Goal: Transaction & Acquisition: Purchase product/service

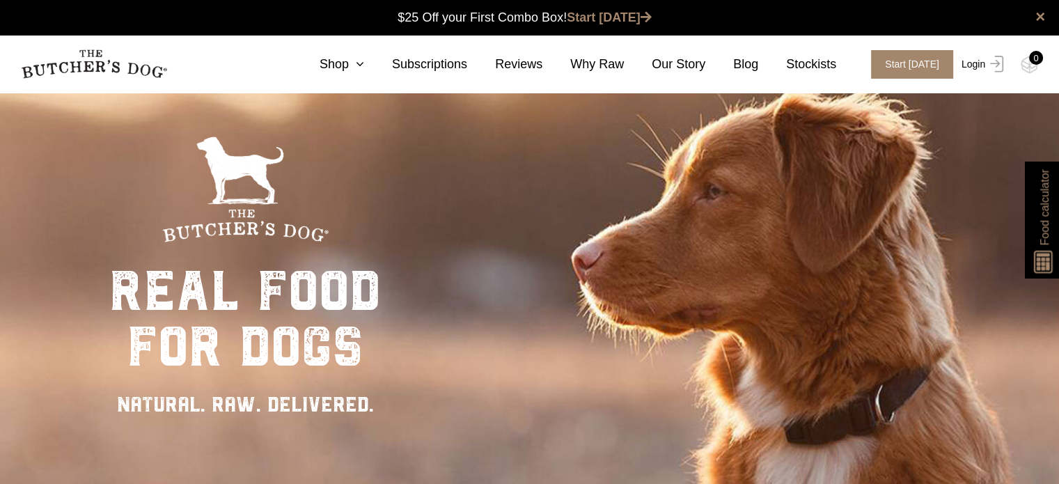
click at [970, 65] on link "Login" at bounding box center [980, 64] width 45 height 29
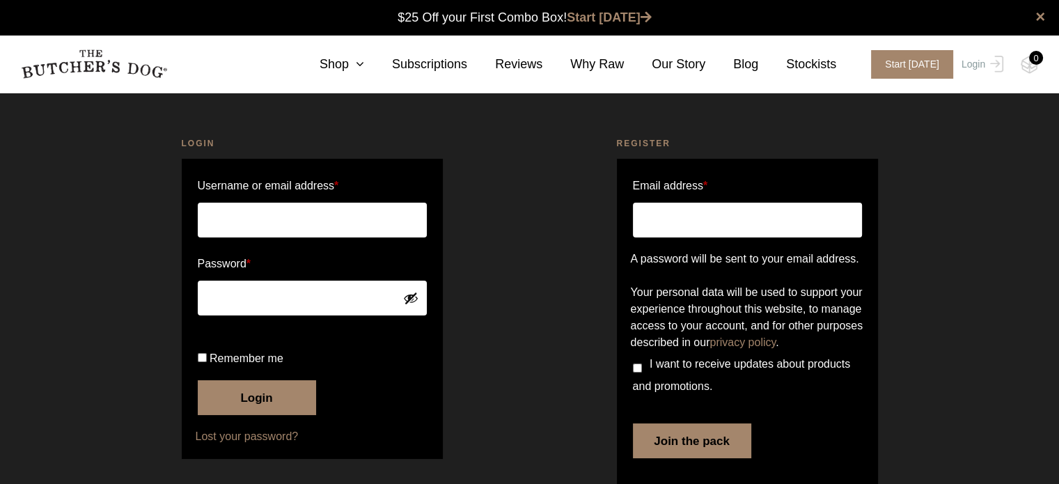
click at [270, 207] on input "Username or email address *" at bounding box center [312, 220] width 229 height 35
type input "koernmann@proton.me"
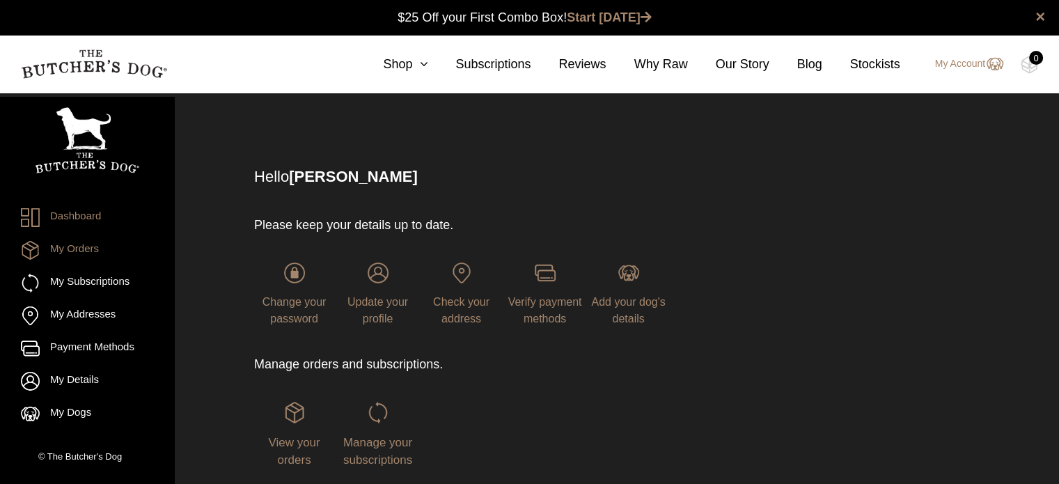
click at [82, 247] on link "My Orders" at bounding box center [87, 250] width 132 height 19
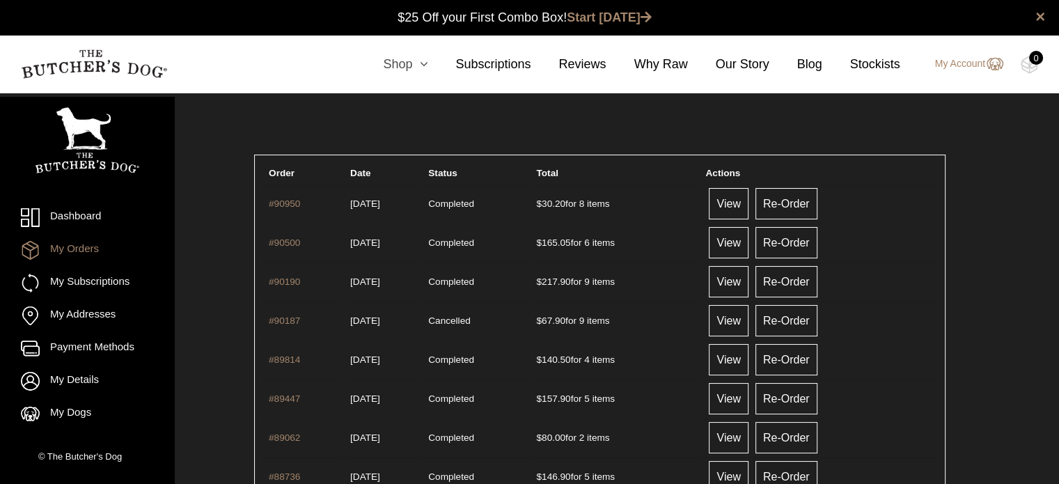
click at [427, 63] on icon at bounding box center [419, 64] width 15 height 13
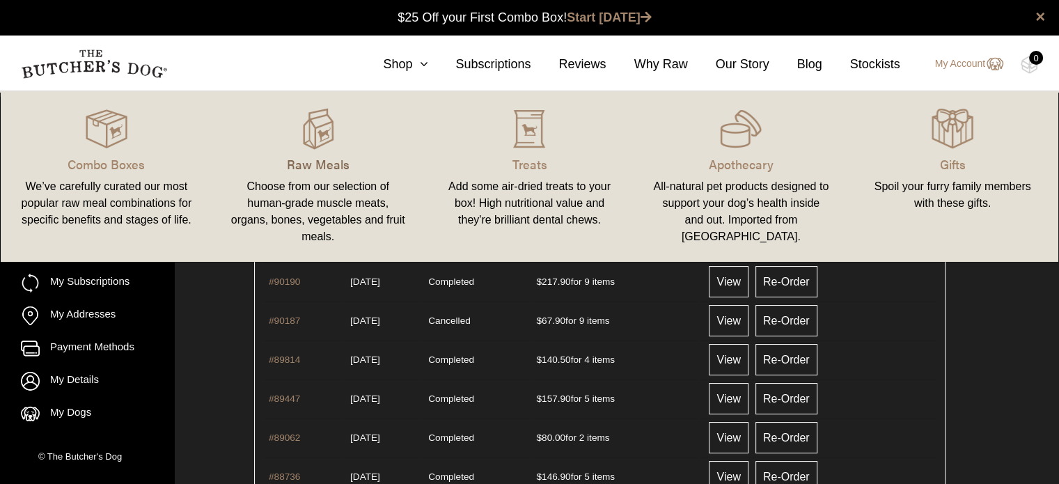
click at [326, 159] on p "Raw Meals" at bounding box center [318, 164] width 178 height 19
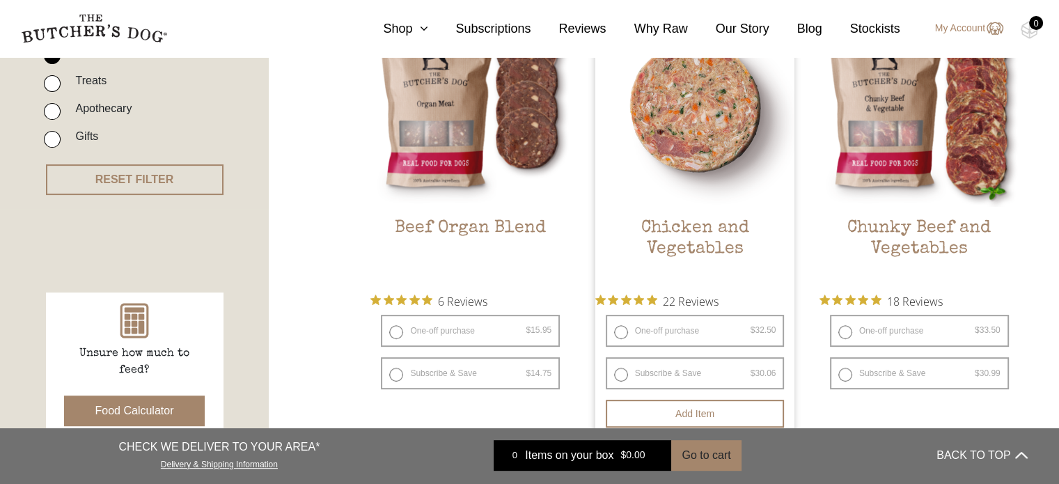
scroll to position [418, 0]
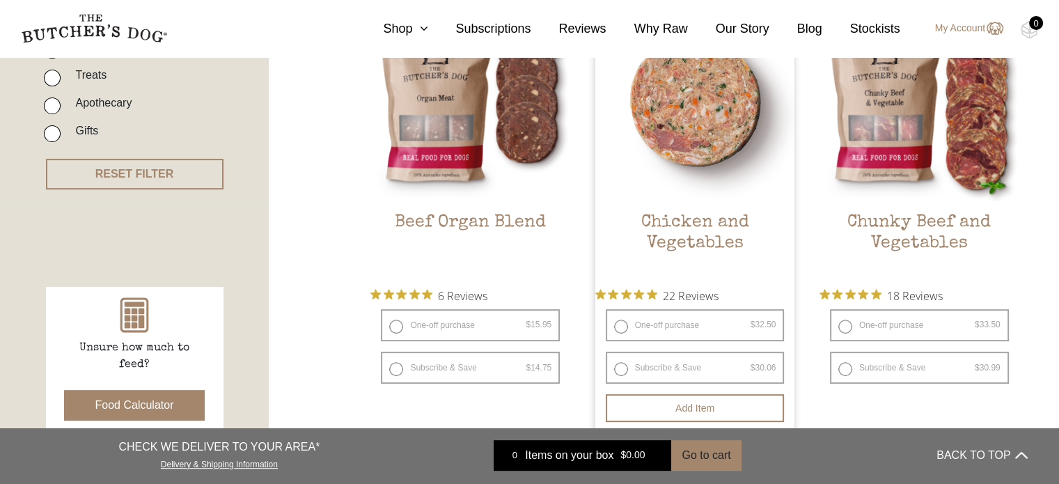
click at [624, 327] on label "One-off purchase $ 32.50 — or subscribe and save 7.5%" at bounding box center [695, 325] width 179 height 32
radio input "true"
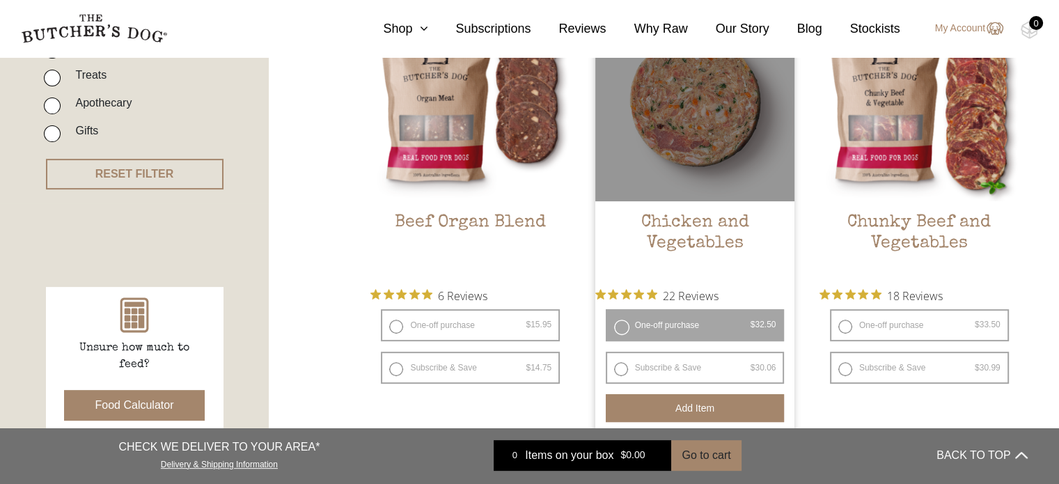
click at [698, 414] on button "Add item" at bounding box center [695, 408] width 179 height 28
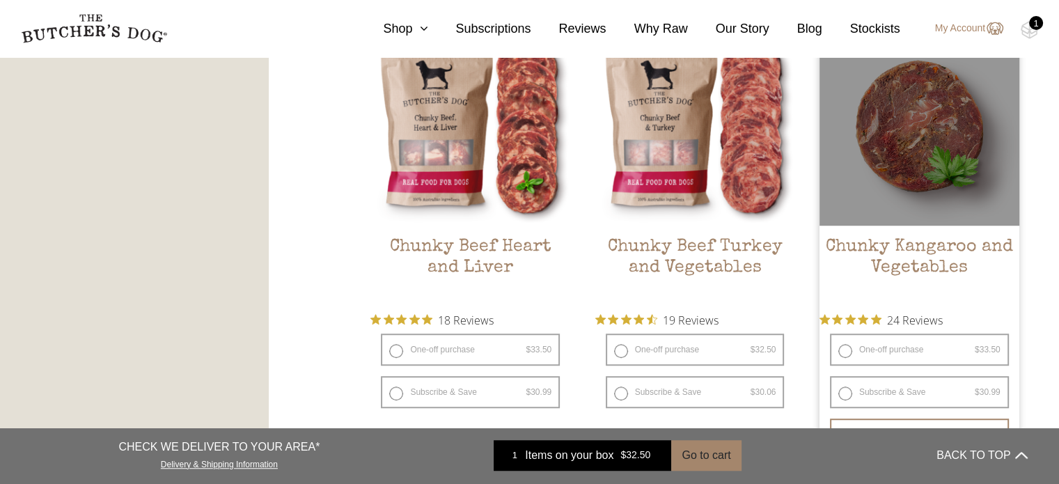
scroll to position [905, 0]
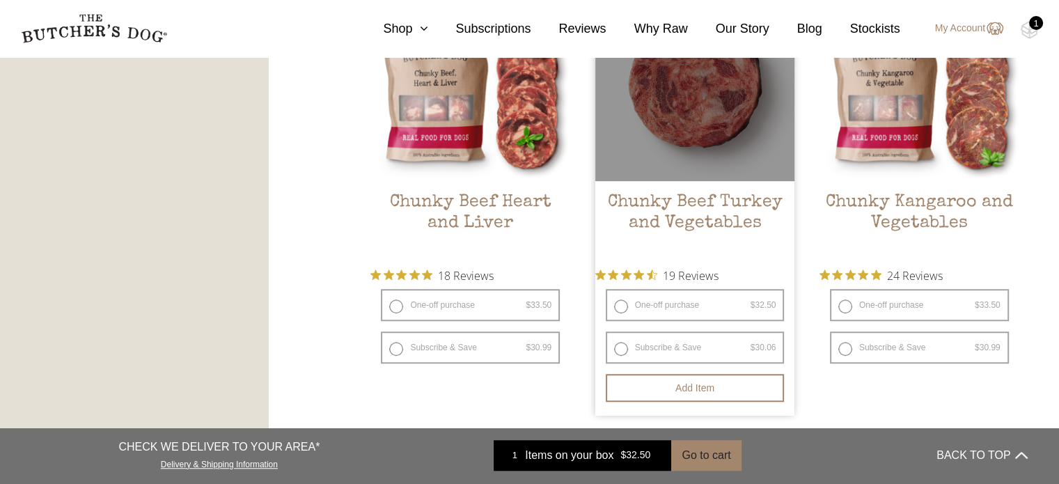
click at [623, 301] on label "One-off purchase $ 32.50 — or subscribe and save 7.5%" at bounding box center [695, 305] width 179 height 32
radio input "true"
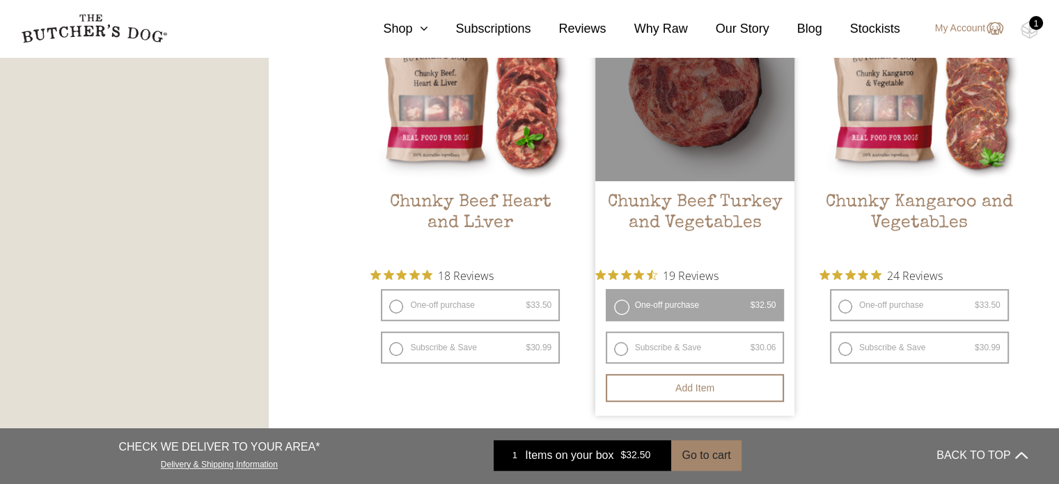
radio input "false"
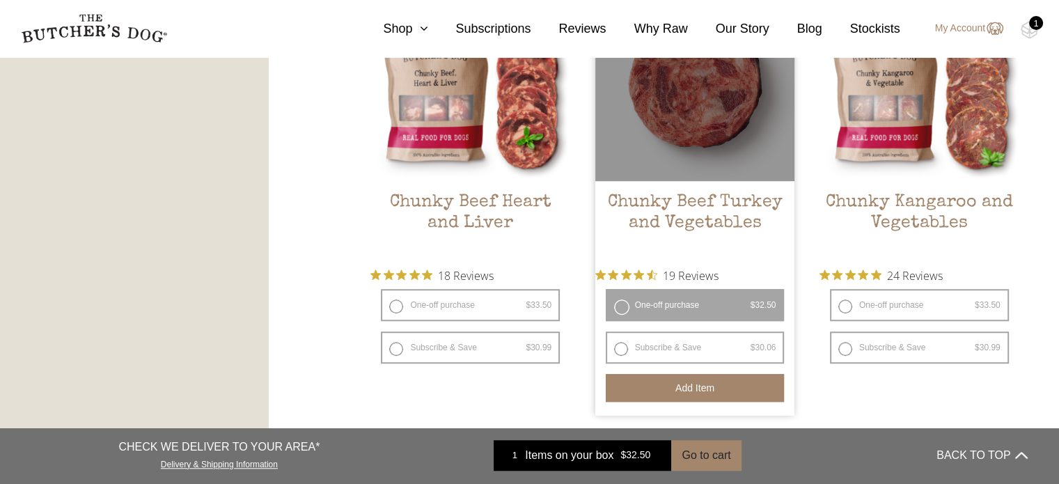
click at [708, 396] on button "Add item" at bounding box center [695, 388] width 179 height 28
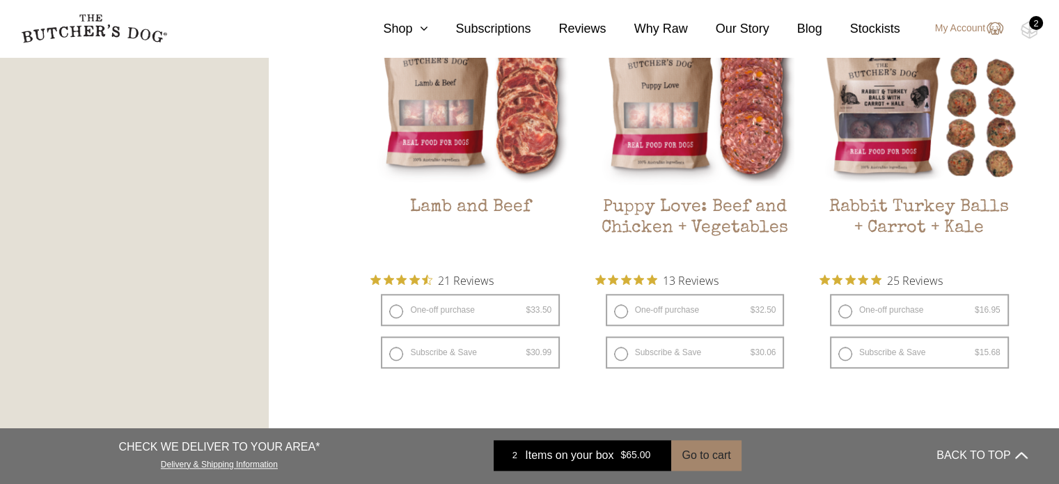
scroll to position [1392, 0]
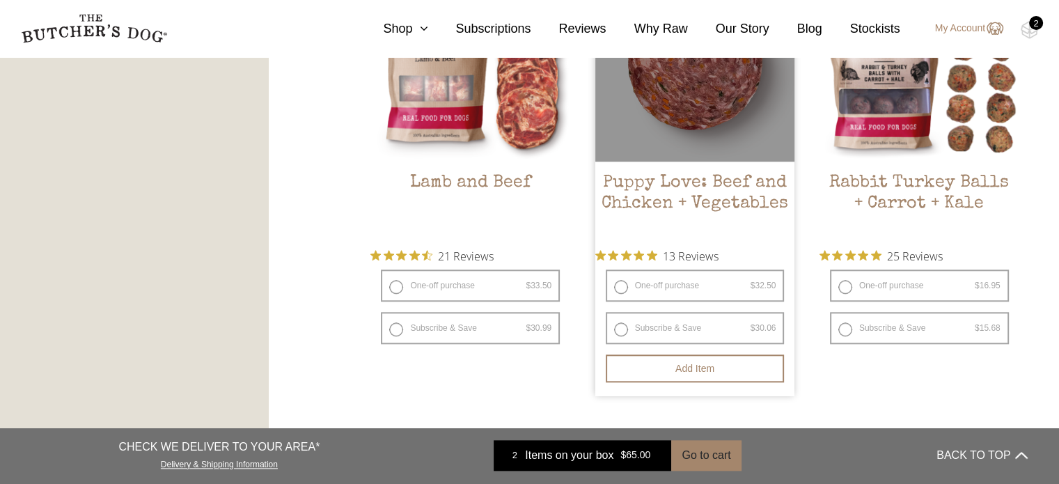
click at [614, 287] on label "One-off purchase $ 32.50 — or subscribe and save 7.5%" at bounding box center [695, 285] width 179 height 32
radio input "true"
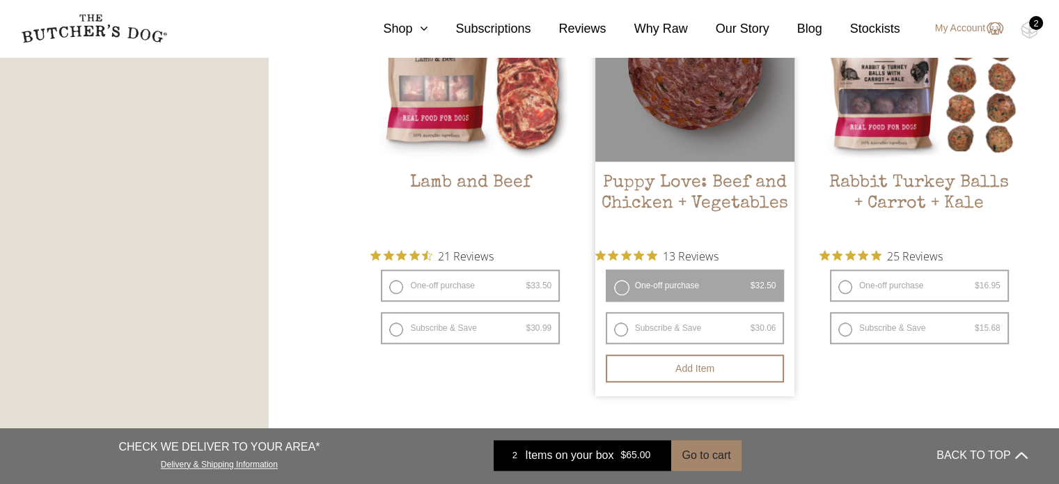
radio input "false"
click at [696, 367] on button "Add item" at bounding box center [695, 368] width 179 height 28
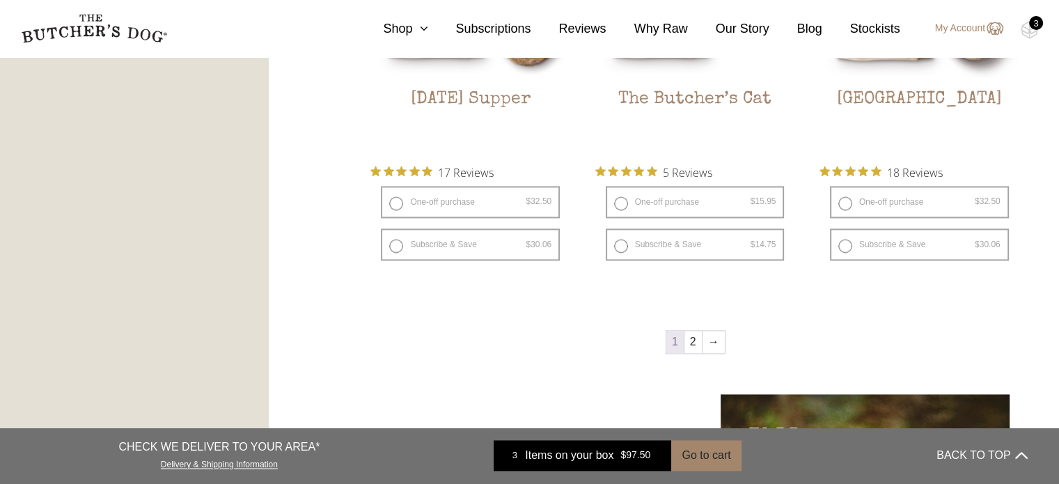
scroll to position [2019, 0]
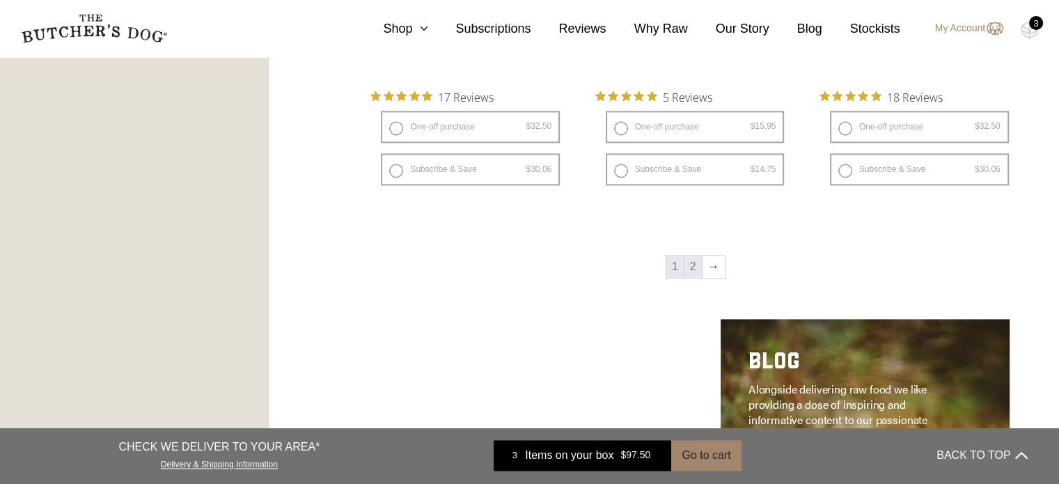
click at [691, 262] on link "2" at bounding box center [692, 266] width 17 height 22
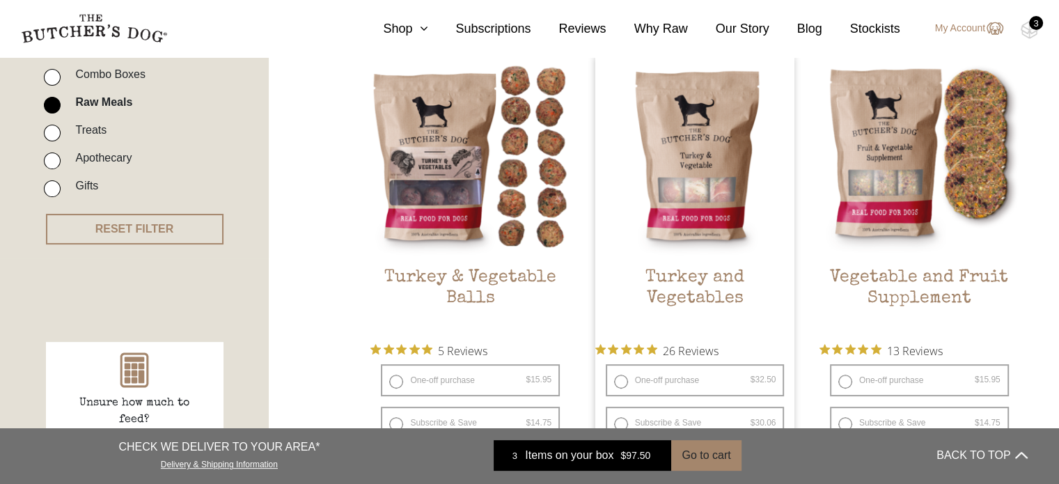
scroll to position [384, 0]
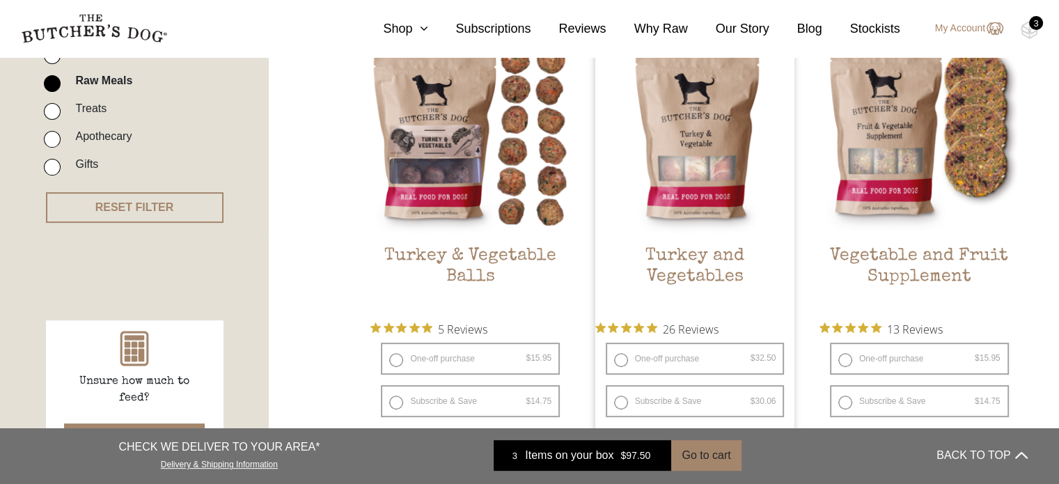
click at [617, 361] on label "One-off purchase $ 32.50 — or subscribe and save 7.5%" at bounding box center [695, 358] width 179 height 32
radio input "true"
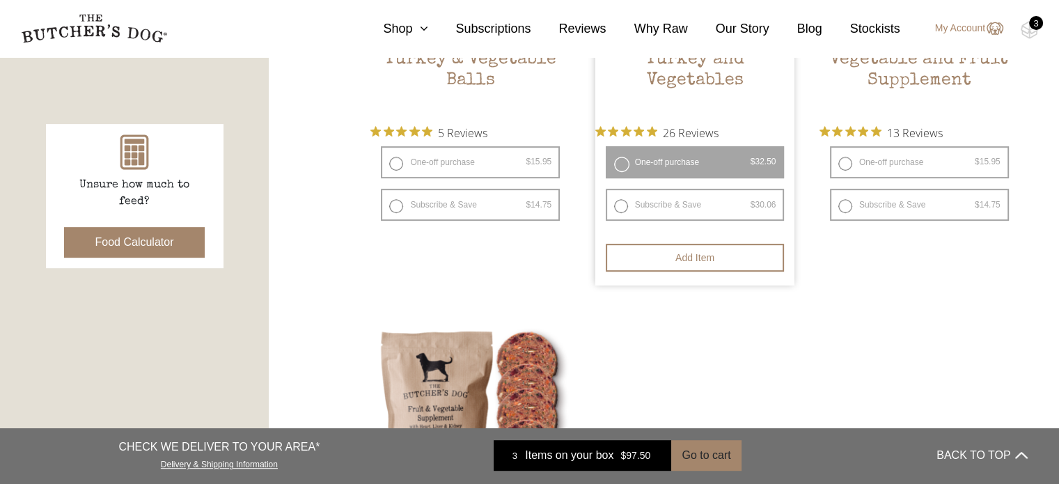
scroll to position [593, 0]
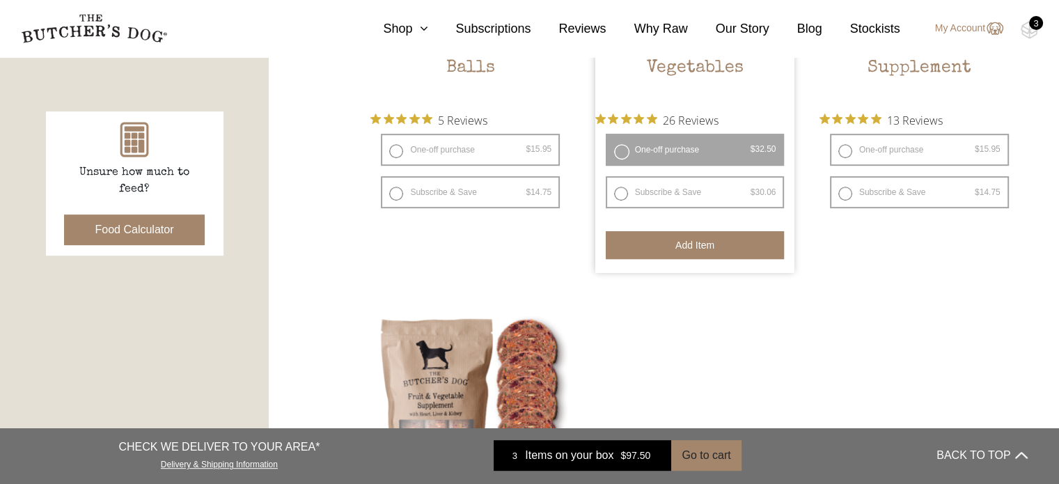
click at [691, 246] on button "Add item" at bounding box center [695, 245] width 179 height 28
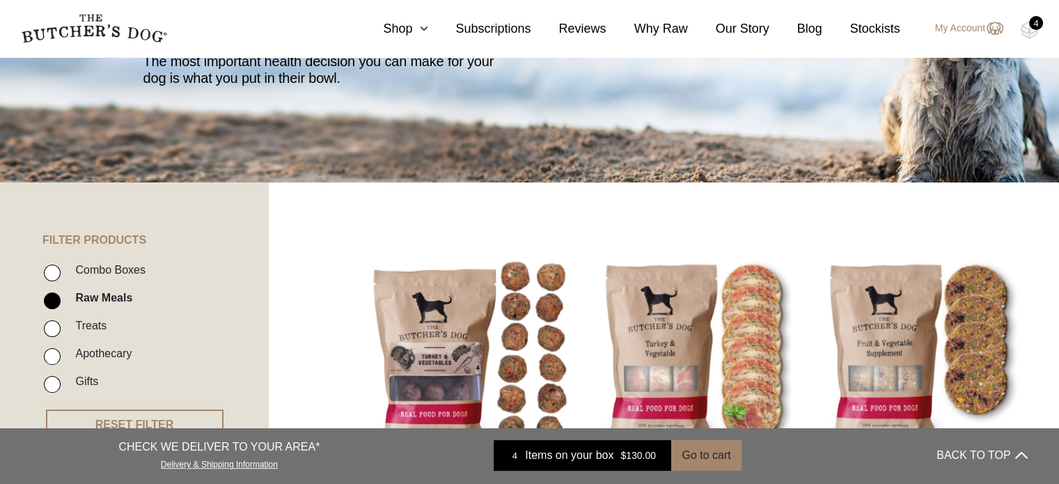
scroll to position [0, 0]
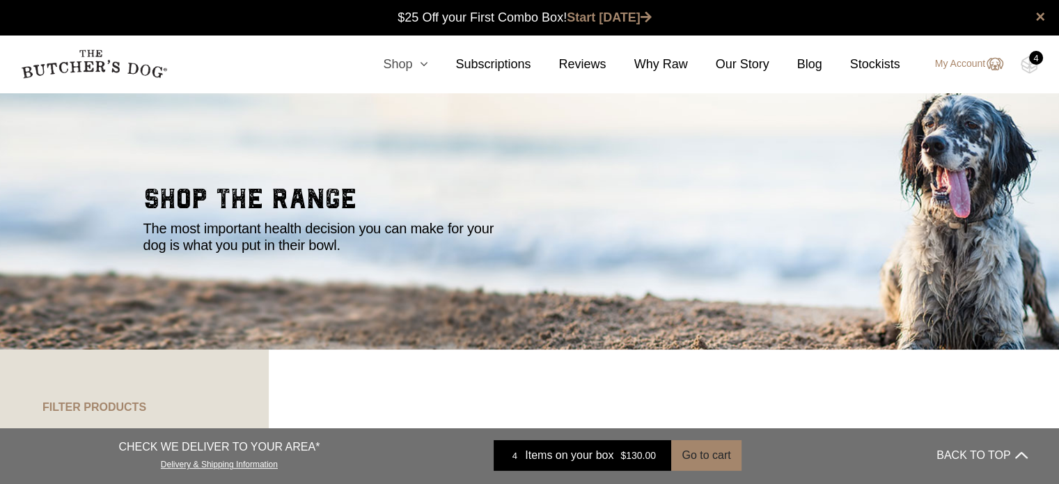
click at [423, 63] on icon at bounding box center [419, 64] width 15 height 13
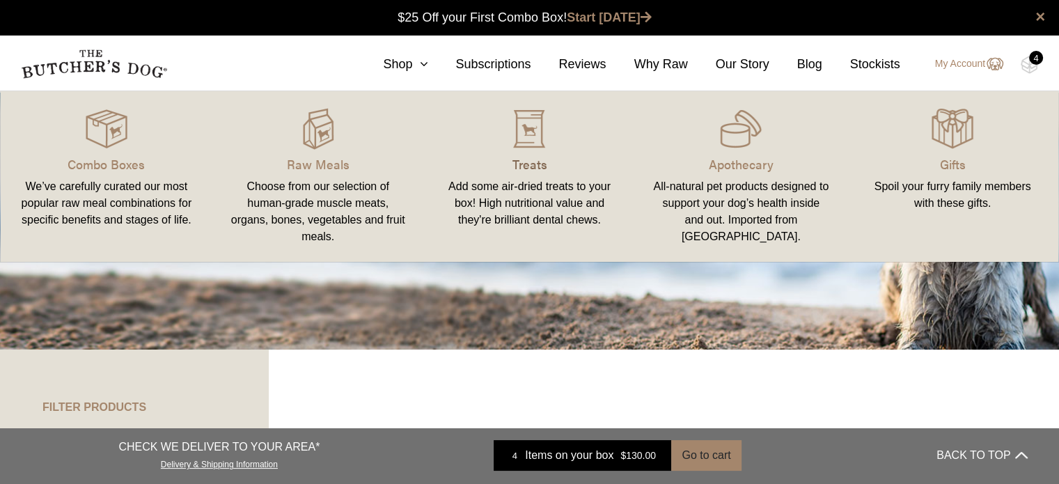
click at [519, 161] on p "Treats" at bounding box center [530, 164] width 178 height 19
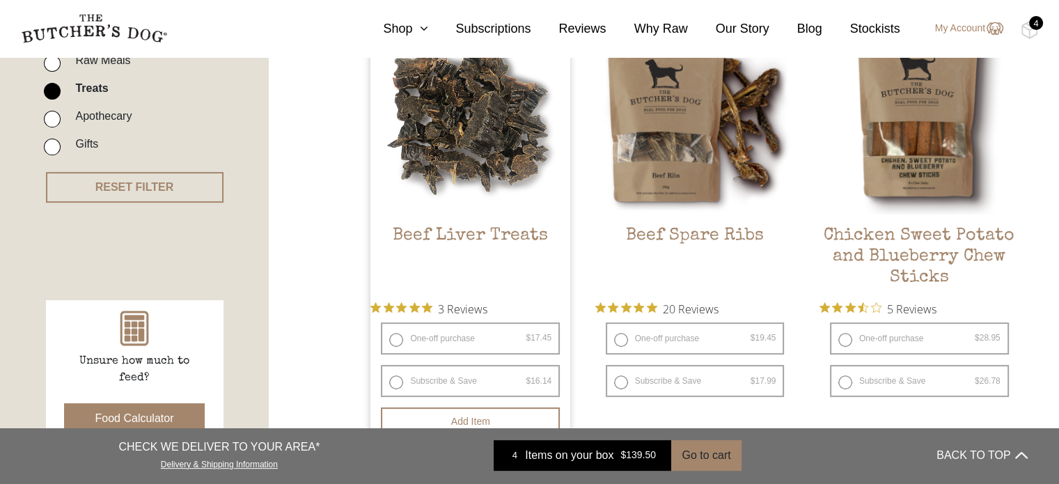
scroll to position [418, 0]
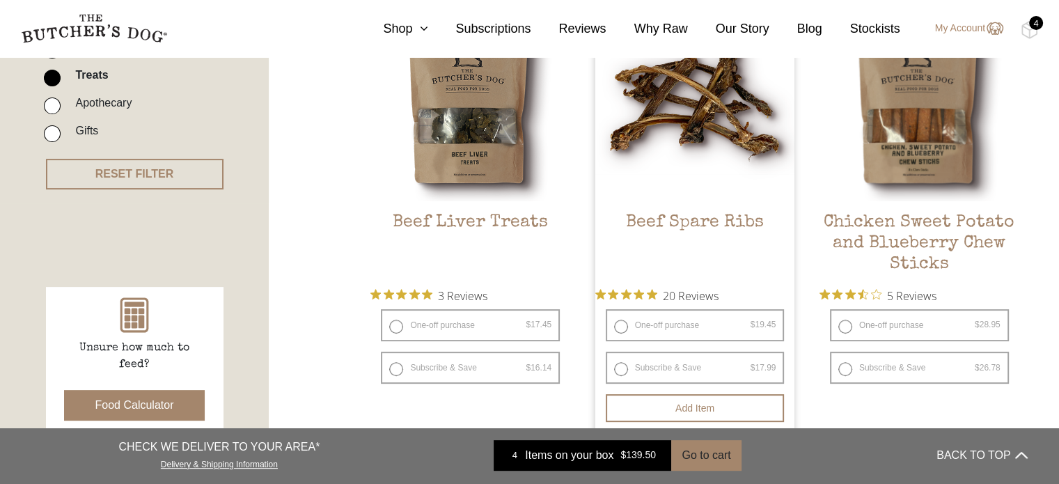
click at [622, 324] on label "One-off purchase $ 19.45 — or subscribe and save 7.5%" at bounding box center [695, 325] width 179 height 32
radio input "true"
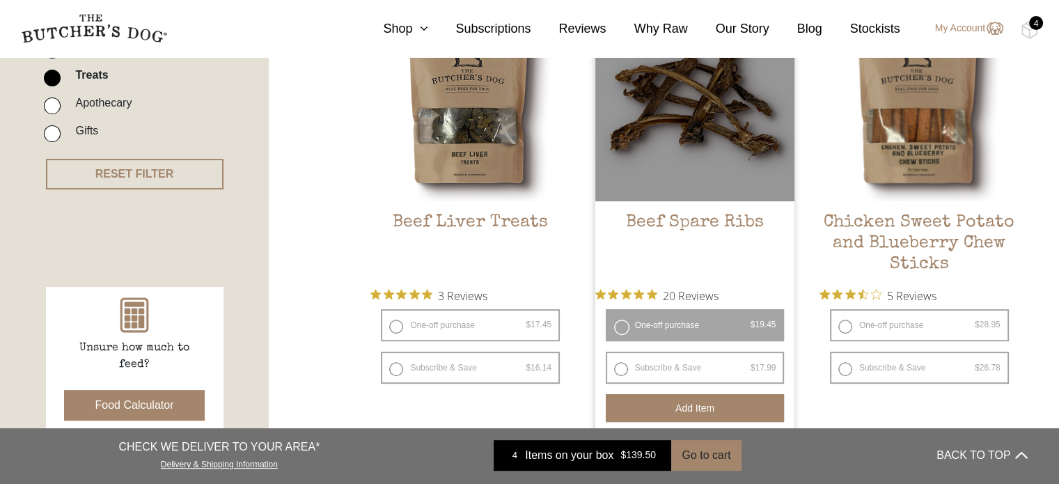
click at [699, 412] on button "Add item" at bounding box center [695, 408] width 179 height 28
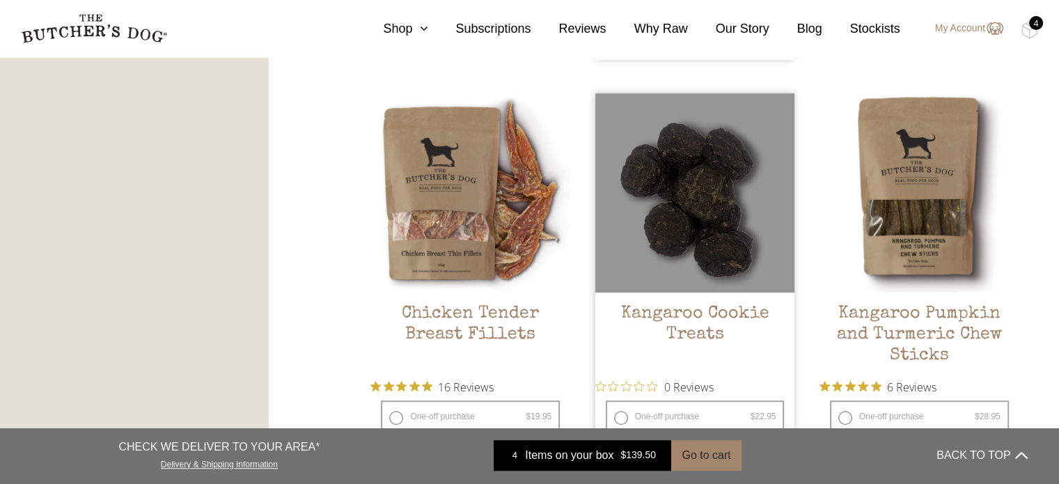
scroll to position [905, 0]
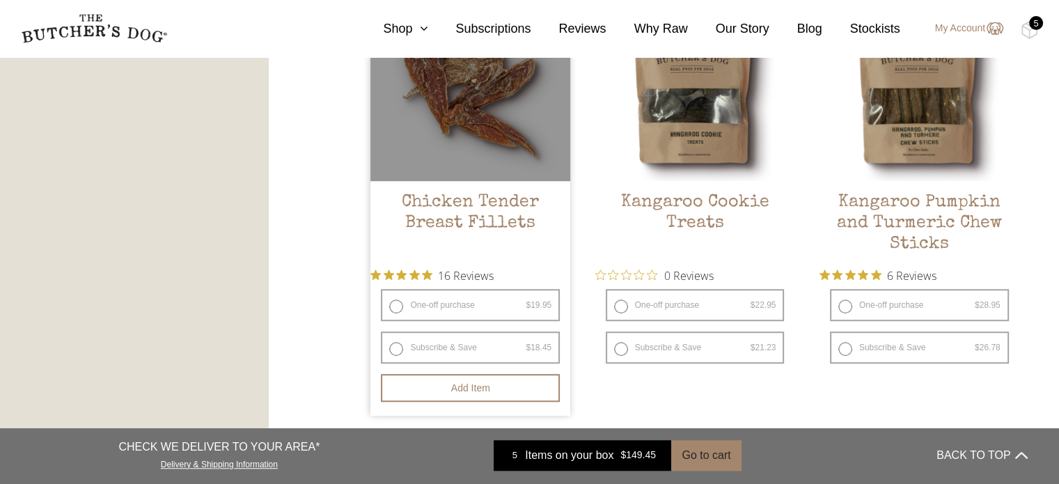
click at [393, 305] on label "One-off purchase $ 19.95 — or subscribe and save 7.5%" at bounding box center [470, 305] width 179 height 32
radio input "true"
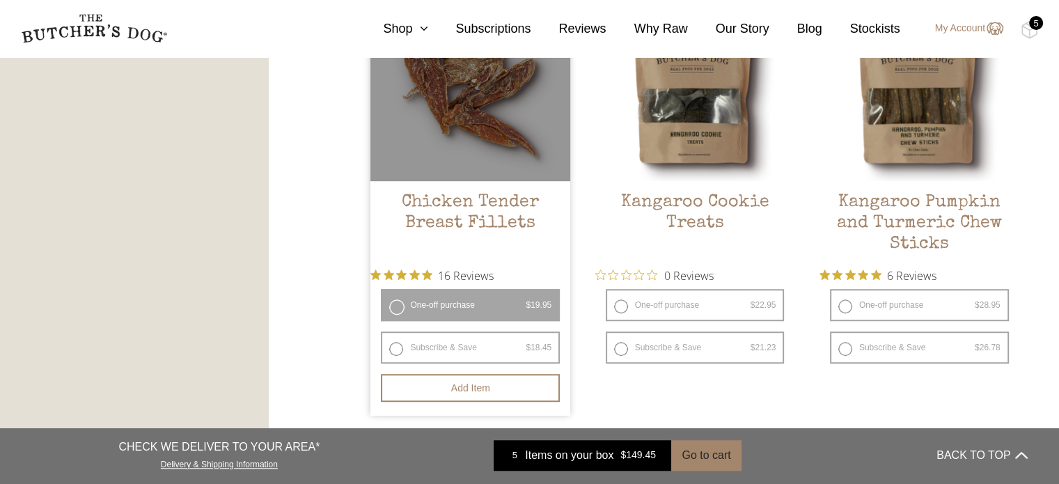
radio input "false"
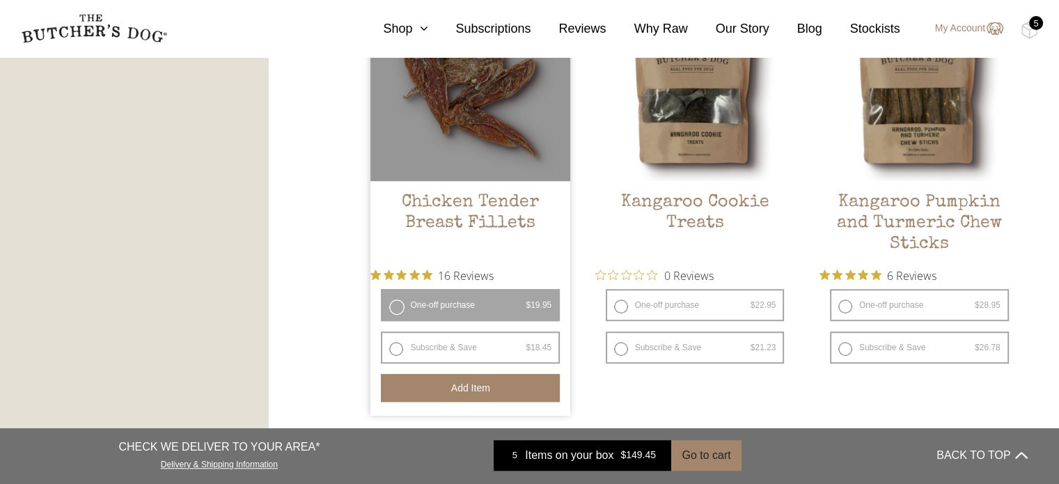
click at [451, 387] on button "Add item" at bounding box center [470, 388] width 179 height 28
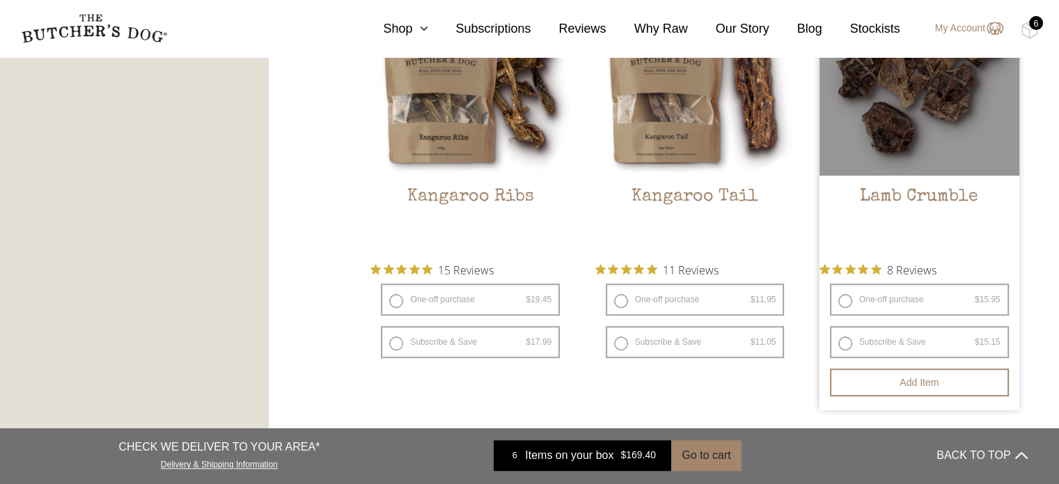
scroll to position [1392, 0]
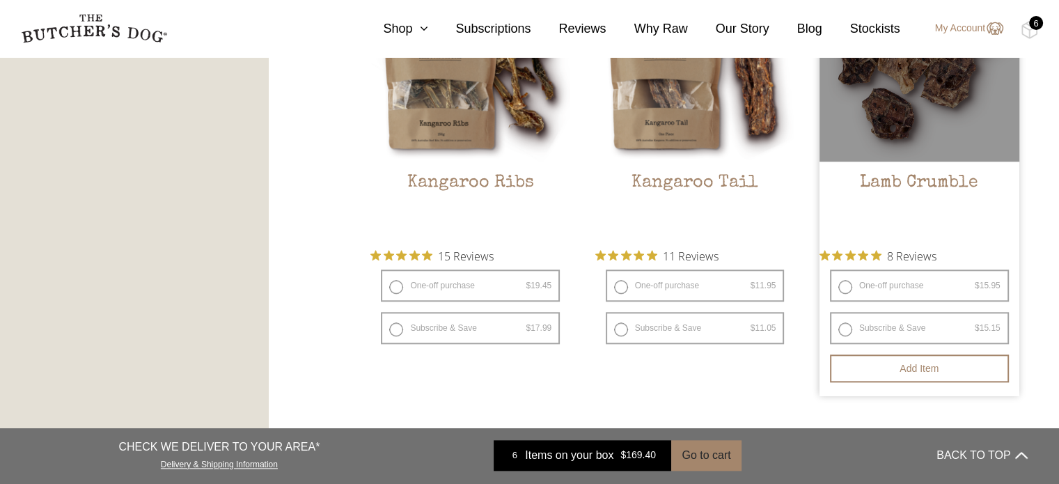
click at [844, 283] on label "One-off purchase $ 15.95 — or subscribe and save 5%" at bounding box center [919, 285] width 179 height 32
radio input "true"
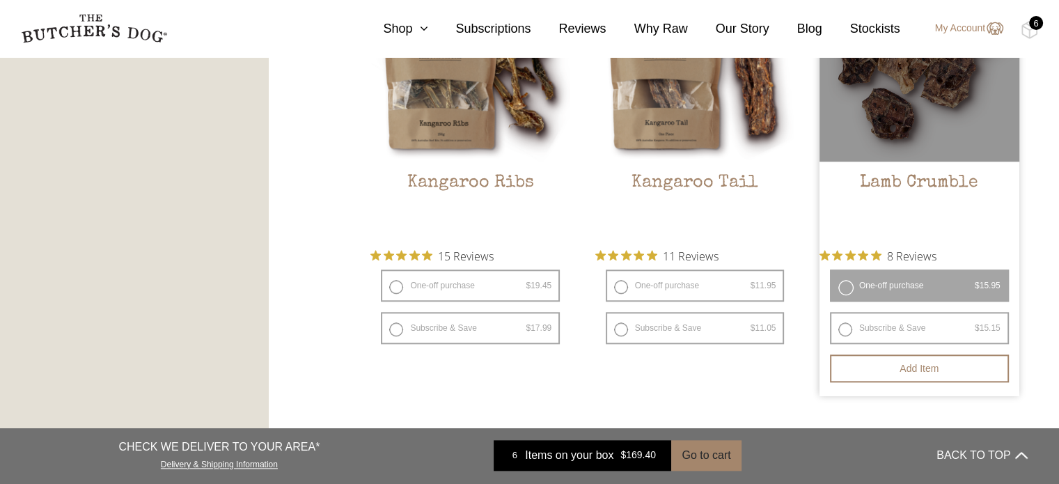
radio input "false"
click at [901, 358] on button "Add item" at bounding box center [919, 368] width 179 height 28
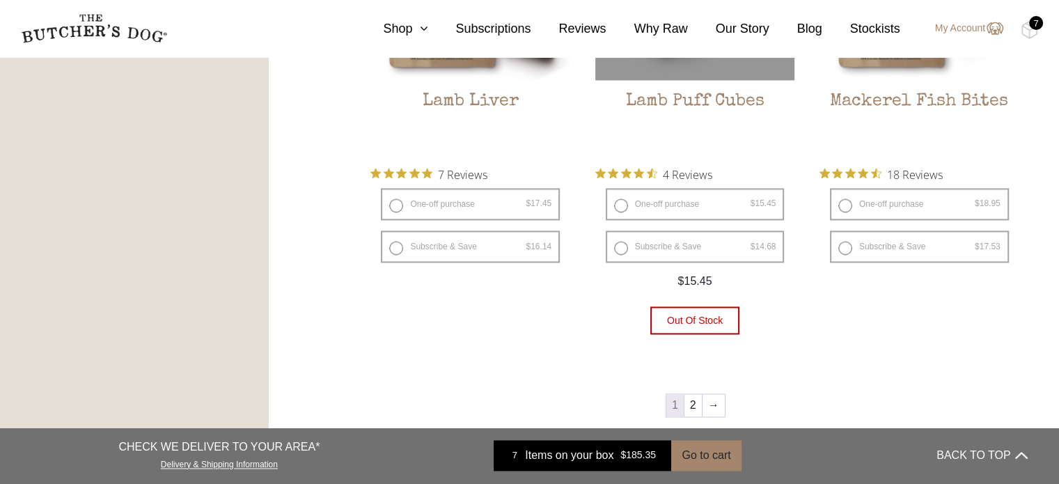
scroll to position [1949, 0]
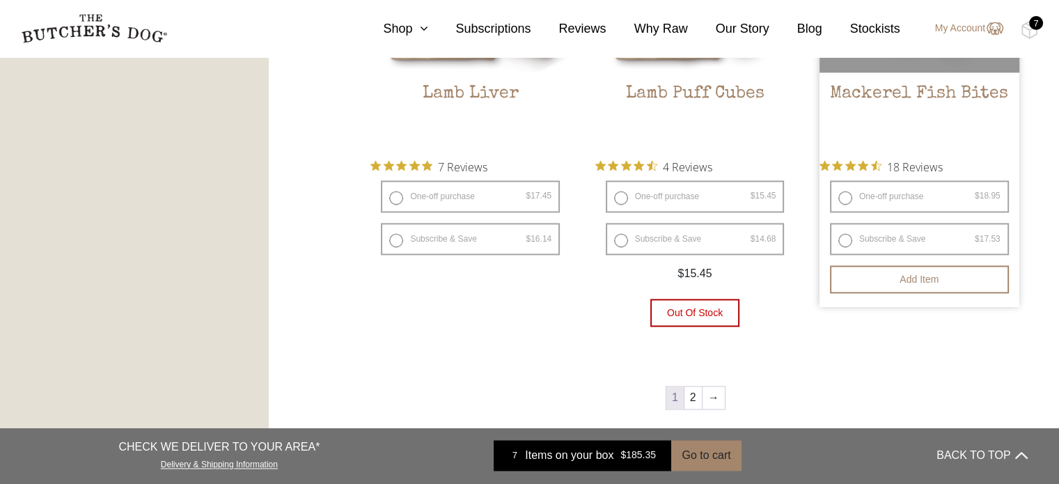
click at [842, 197] on label "One-off purchase $ 18.95 — or subscribe and save 7.5%" at bounding box center [919, 196] width 179 height 32
radio input "true"
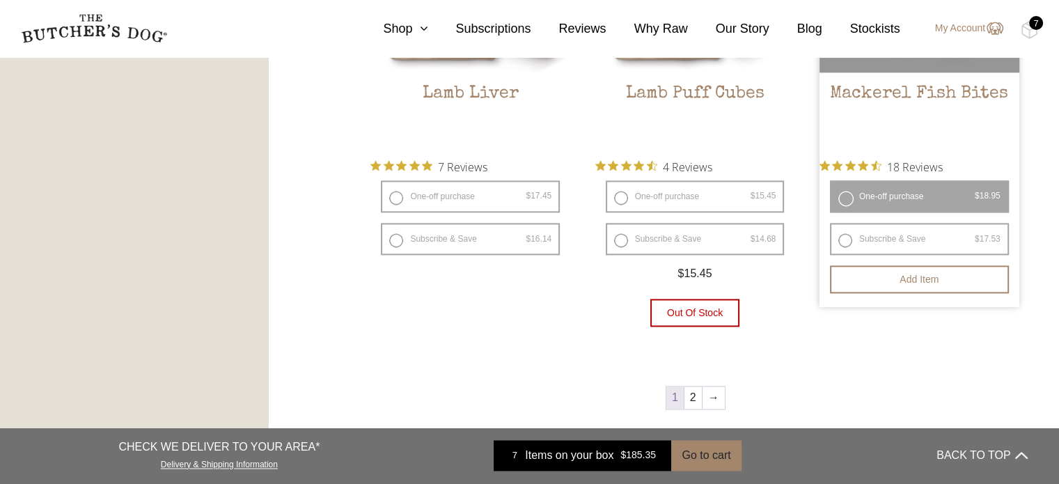
radio input "false"
click at [933, 283] on button "Add item" at bounding box center [919, 279] width 179 height 28
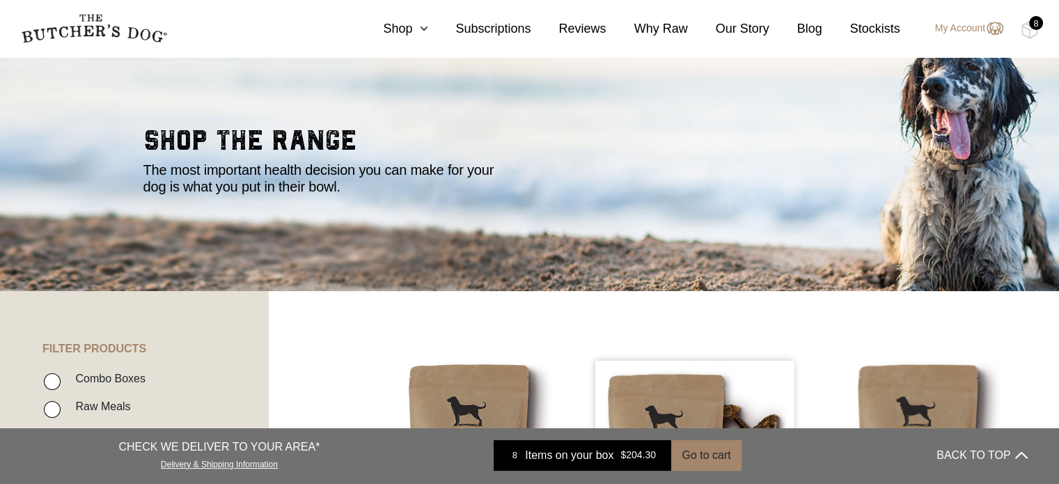
scroll to position [0, 0]
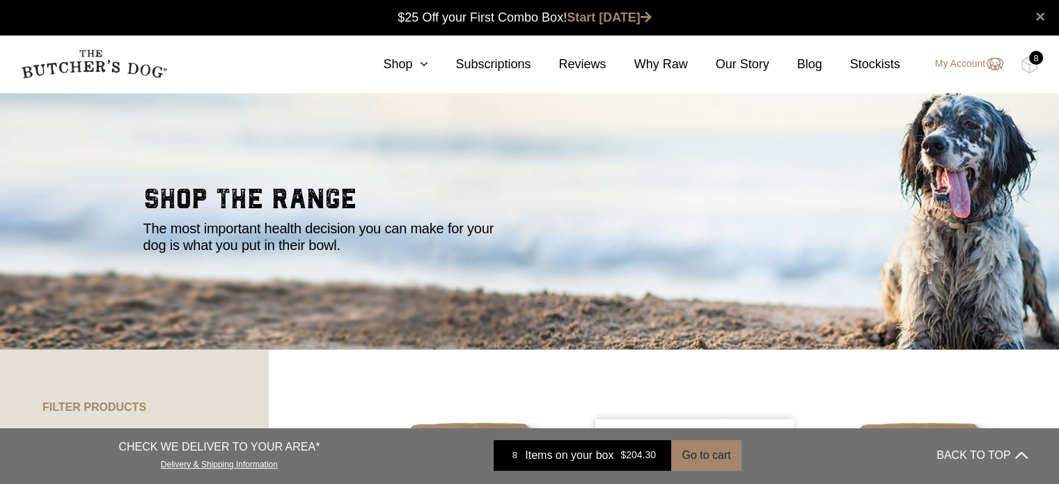
click at [1030, 63] on div "8" at bounding box center [1036, 58] width 14 height 14
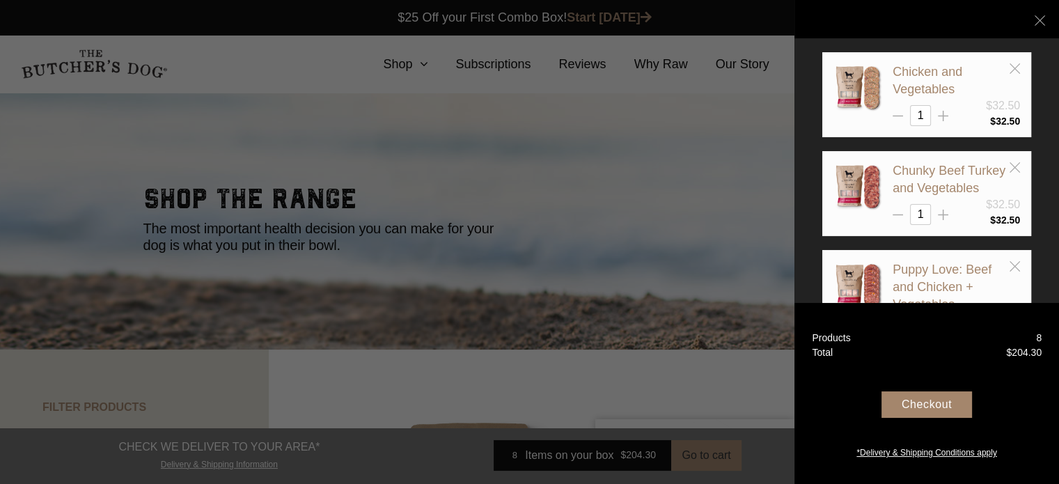
click at [918, 411] on div "Checkout" at bounding box center [926, 404] width 90 height 26
